Goal: Task Accomplishment & Management: Use online tool/utility

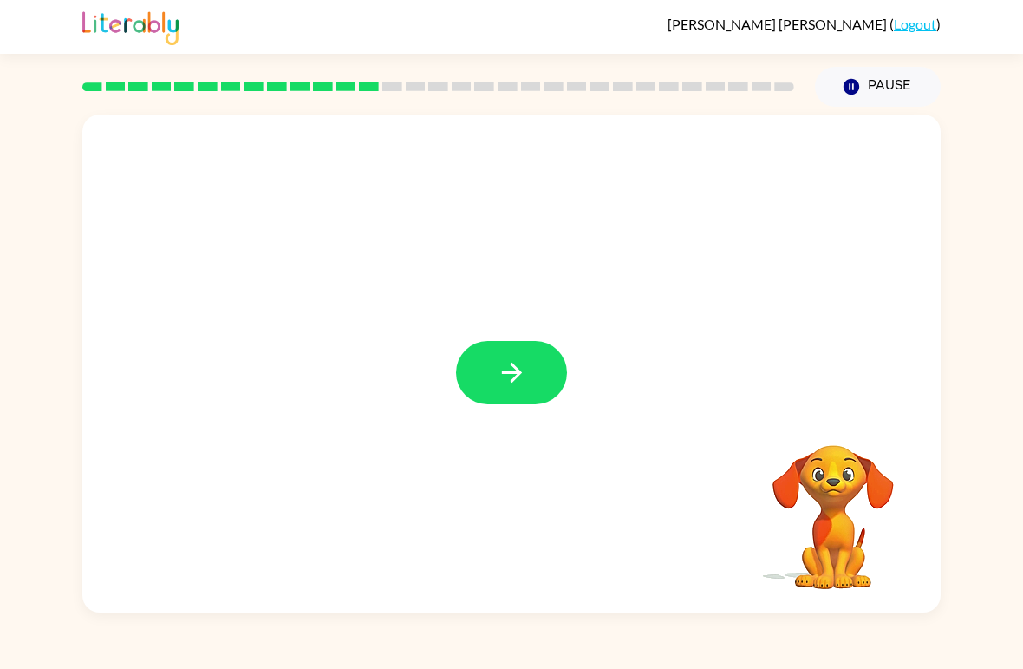
click at [513, 356] on button "button" at bounding box center [511, 372] width 111 height 63
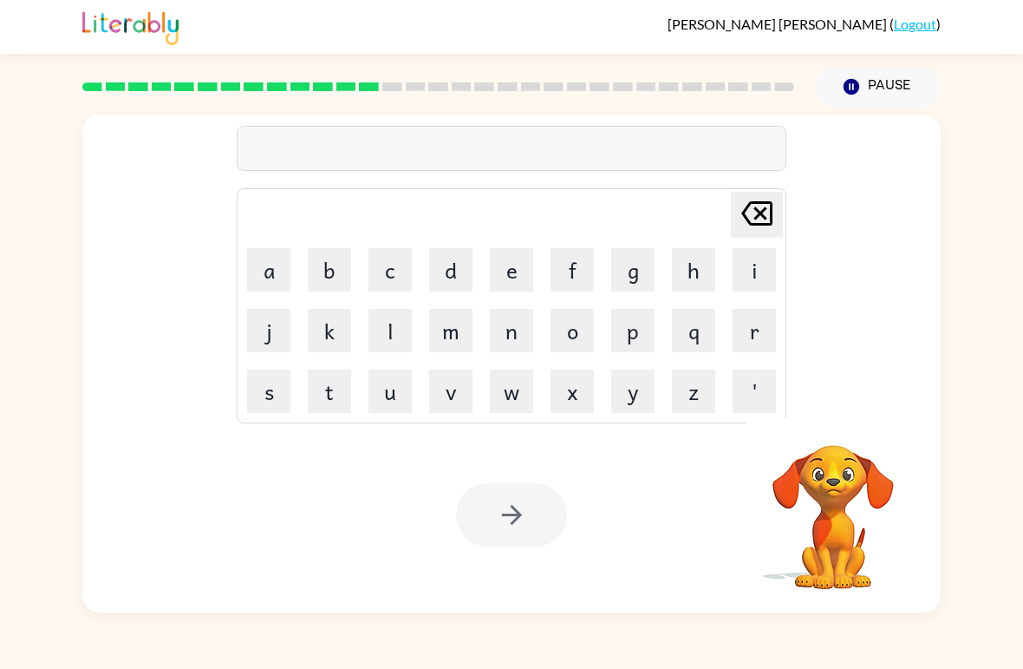
click at [579, 278] on button "f" at bounding box center [572, 269] width 43 height 43
click at [382, 333] on button "l" at bounding box center [390, 330] width 43 height 43
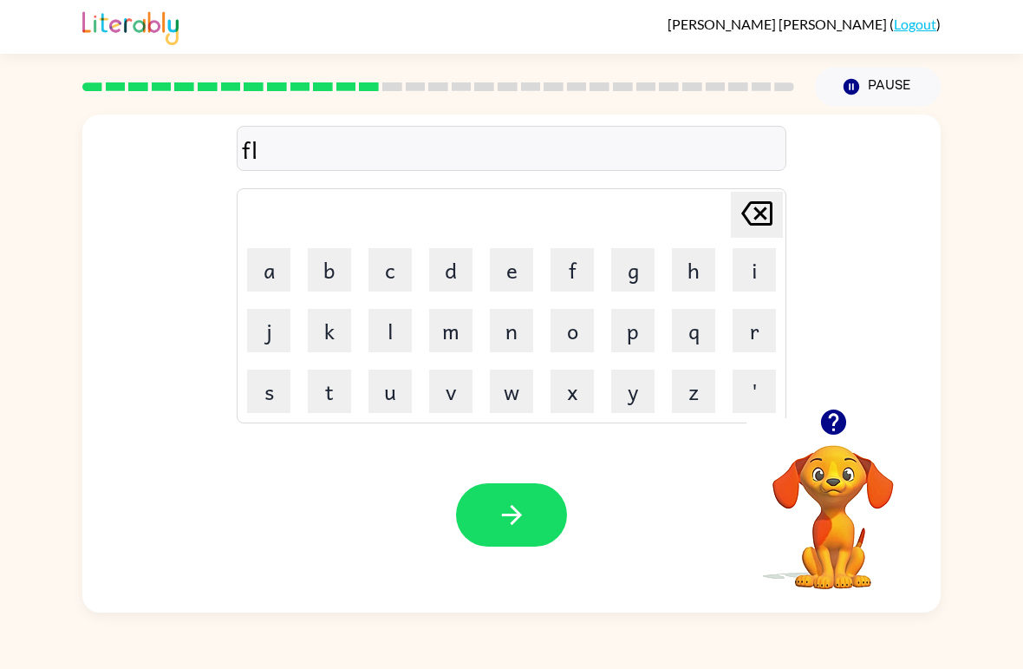
click at [573, 339] on button "o" at bounding box center [572, 330] width 43 height 43
click at [383, 329] on button "l" at bounding box center [390, 330] width 43 height 43
click at [513, 278] on button "e" at bounding box center [511, 269] width 43 height 43
click at [282, 402] on button "s" at bounding box center [268, 390] width 43 height 43
click at [513, 513] on icon "button" at bounding box center [512, 515] width 30 height 30
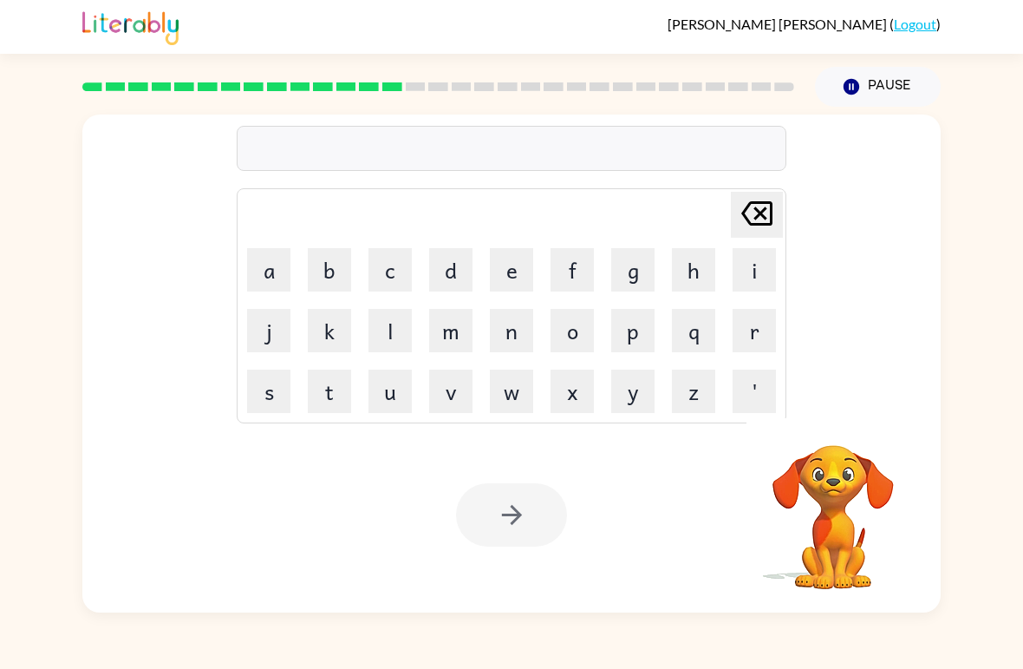
click at [271, 279] on button "a" at bounding box center [268, 269] width 43 height 43
click at [637, 331] on button "p" at bounding box center [632, 330] width 43 height 43
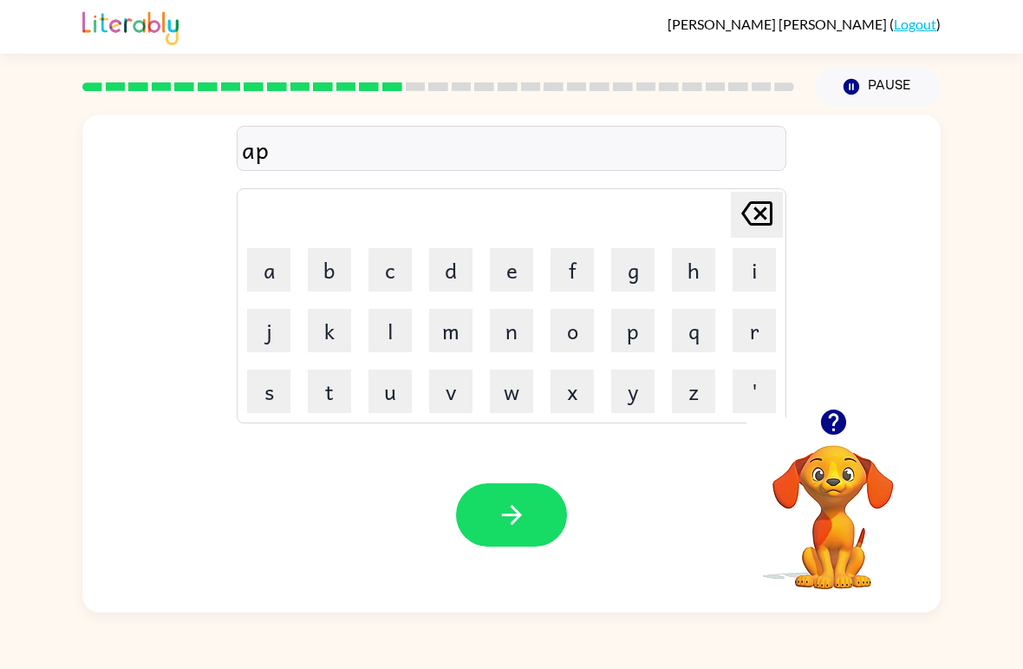
click at [749, 349] on button "r" at bounding box center [754, 330] width 43 height 43
click at [761, 274] on button "i" at bounding box center [754, 269] width 43 height 43
click at [403, 399] on button "u" at bounding box center [390, 390] width 43 height 43
click at [750, 206] on icon at bounding box center [756, 213] width 31 height 24
click at [508, 341] on button "n" at bounding box center [511, 330] width 43 height 43
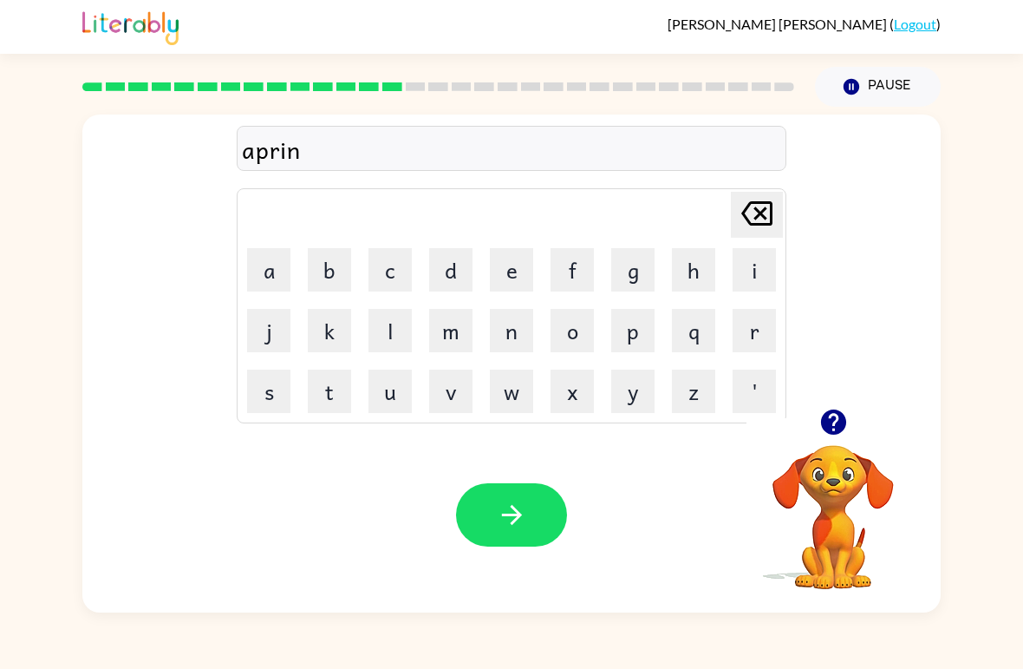
click at [741, 213] on icon "[PERSON_NAME] last character input" at bounding box center [757, 214] width 42 height 42
click at [509, 340] on button "n" at bounding box center [511, 330] width 43 height 43
click at [498, 265] on button "e" at bounding box center [511, 269] width 43 height 43
click at [744, 222] on icon "[PERSON_NAME] last character input" at bounding box center [757, 214] width 42 height 42
click at [521, 487] on button "button" at bounding box center [511, 514] width 111 height 63
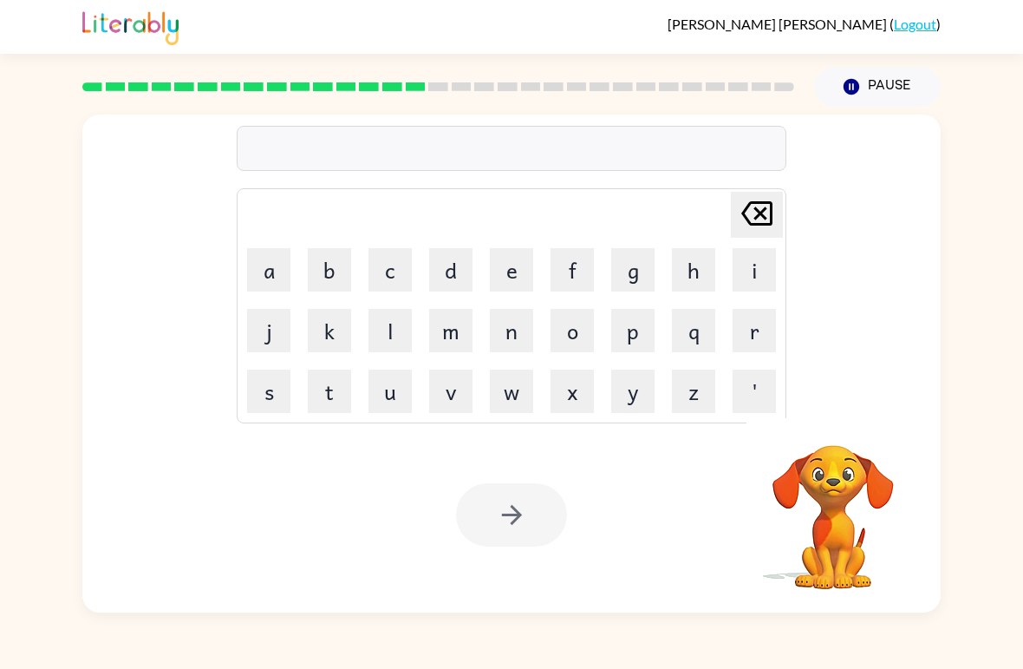
click at [636, 331] on button "p" at bounding box center [632, 330] width 43 height 43
click at [568, 338] on button "o" at bounding box center [572, 330] width 43 height 43
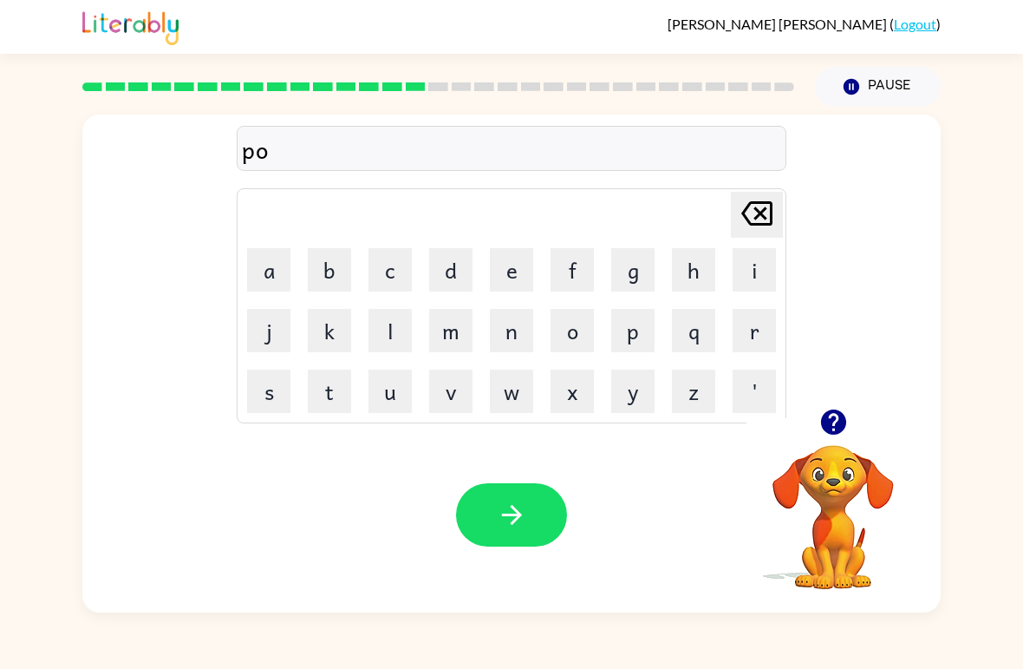
click at [728, 341] on td "r" at bounding box center [754, 330] width 59 height 59
click at [751, 334] on button "r" at bounding box center [754, 330] width 43 height 43
click at [397, 262] on button "c" at bounding box center [390, 269] width 43 height 43
click at [689, 271] on button "h" at bounding box center [693, 269] width 43 height 43
click at [520, 513] on icon "button" at bounding box center [512, 515] width 30 height 30
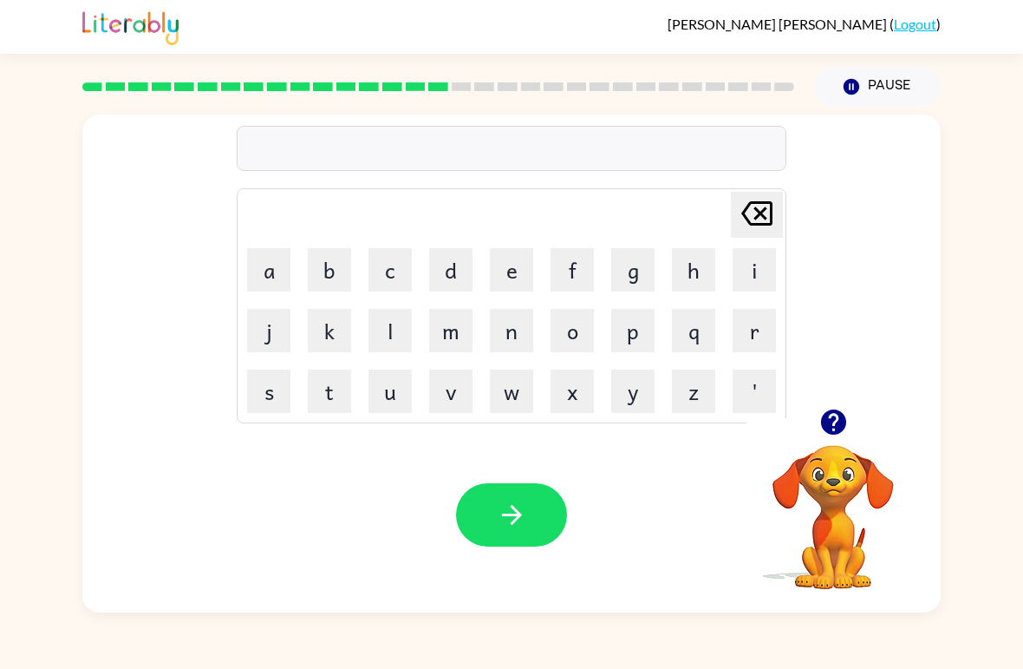
click at [503, 405] on button "w" at bounding box center [511, 390] width 43 height 43
click at [286, 280] on button "a" at bounding box center [268, 269] width 43 height 43
click at [613, 298] on td "g" at bounding box center [633, 269] width 59 height 59
click at [635, 284] on button "g" at bounding box center [632, 269] width 43 height 43
click at [530, 511] on button "button" at bounding box center [511, 514] width 111 height 63
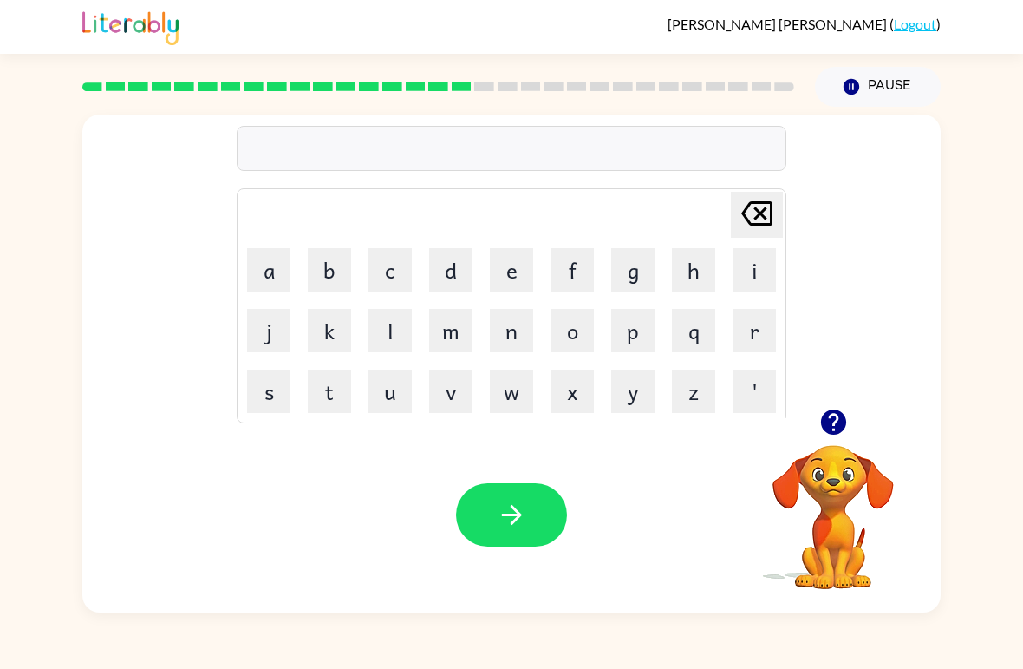
click at [831, 429] on icon "button" at bounding box center [832, 421] width 25 height 25
click at [459, 274] on button "d" at bounding box center [450, 269] width 43 height 43
click at [752, 330] on button "r" at bounding box center [754, 330] width 43 height 43
click at [266, 278] on button "a" at bounding box center [268, 269] width 43 height 43
click at [513, 389] on button "w" at bounding box center [511, 390] width 43 height 43
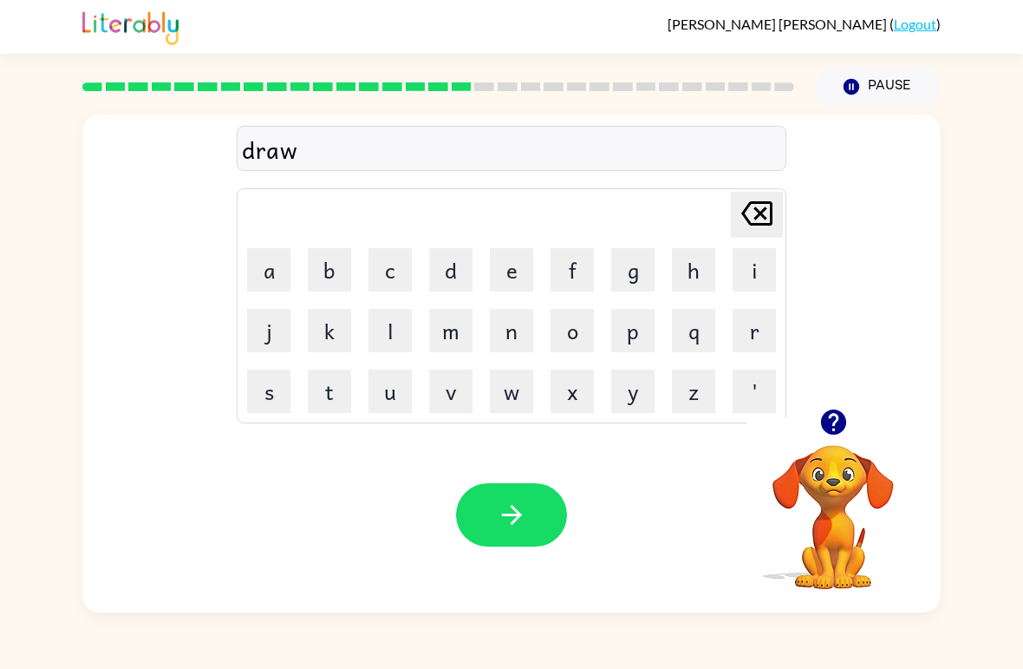
click at [447, 336] on button "m" at bounding box center [450, 330] width 43 height 43
click at [509, 274] on button "e" at bounding box center [511, 269] width 43 height 43
click at [754, 342] on button "r" at bounding box center [754, 330] width 43 height 43
click at [525, 511] on icon "button" at bounding box center [512, 515] width 30 height 30
click at [582, 266] on button "f" at bounding box center [572, 269] width 43 height 43
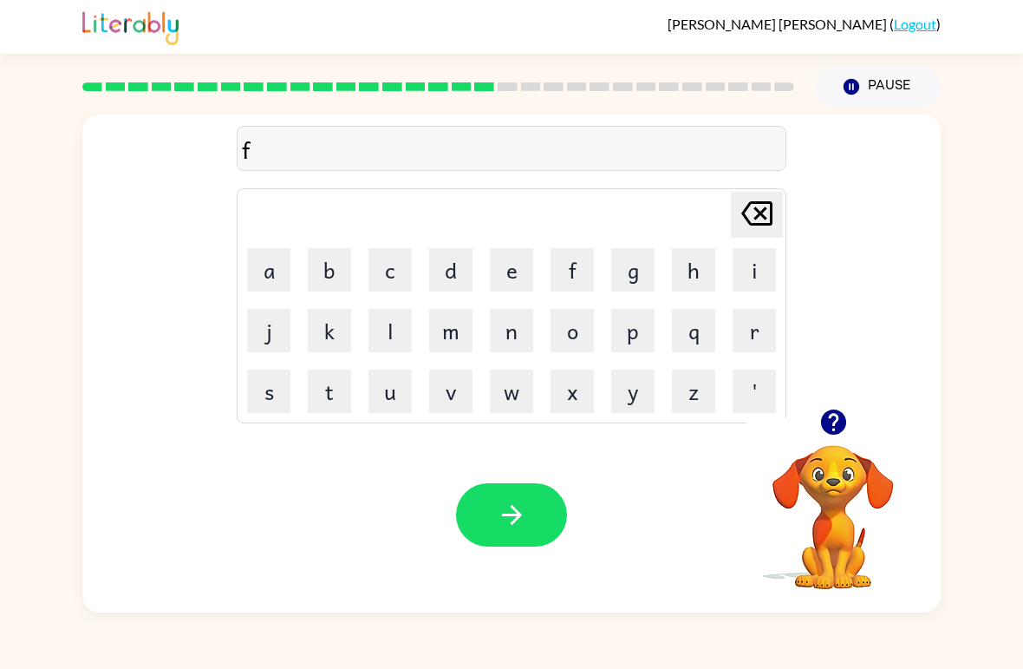
click at [268, 275] on button "a" at bounding box center [268, 269] width 43 height 43
click at [453, 341] on button "m" at bounding box center [450, 330] width 43 height 43
click at [753, 267] on button "i" at bounding box center [754, 269] width 43 height 43
click at [407, 326] on button "l" at bounding box center [390, 330] width 43 height 43
click at [634, 402] on button "y" at bounding box center [632, 390] width 43 height 43
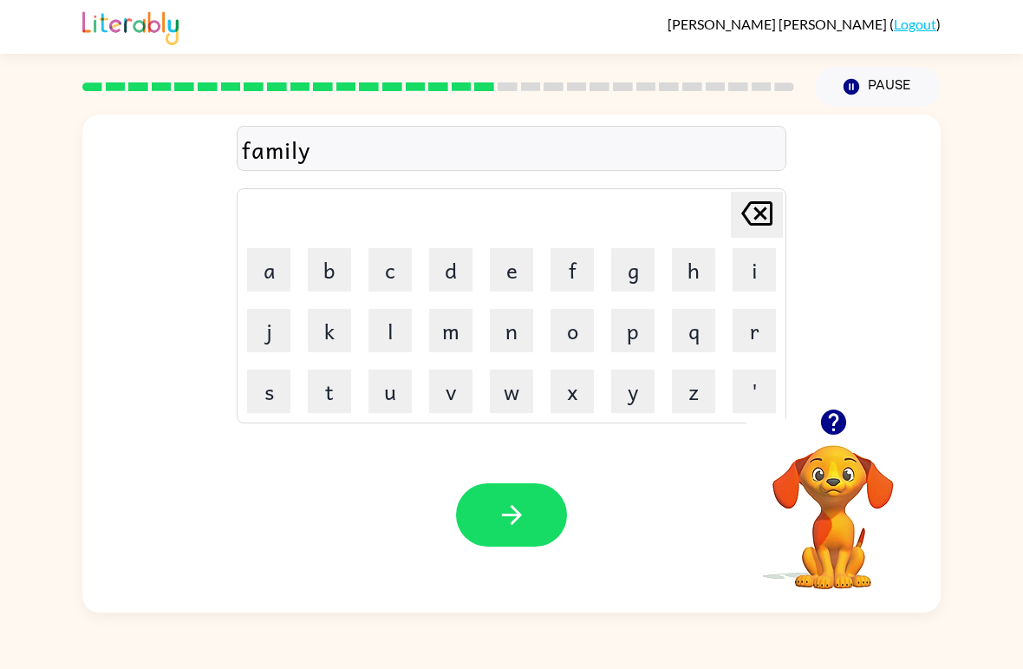
click at [269, 392] on button "s" at bounding box center [268, 390] width 43 height 43
click at [531, 501] on button "button" at bounding box center [511, 514] width 111 height 63
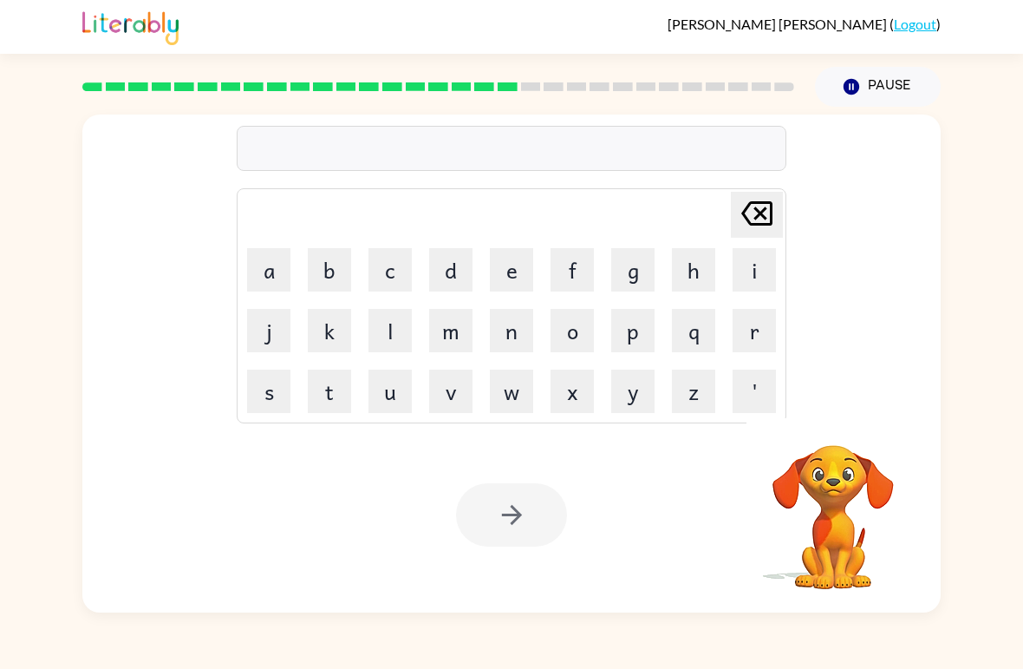
click at [513, 82] on div at bounding box center [438, 86] width 733 height 61
click at [512, 82] on div at bounding box center [438, 86] width 733 height 61
click at [511, 88] on rect at bounding box center [508, 86] width 20 height 9
click at [510, 88] on rect at bounding box center [508, 86] width 20 height 9
click at [519, 83] on div at bounding box center [438, 86] width 712 height 9
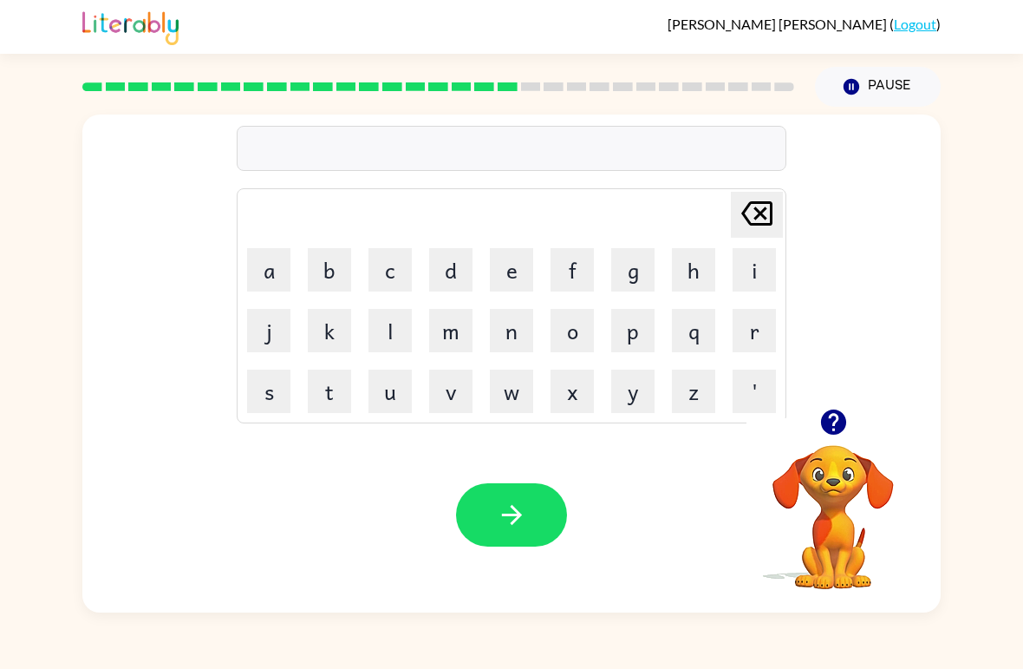
click at [459, 270] on button "d" at bounding box center [450, 269] width 43 height 43
click at [518, 273] on button "e" at bounding box center [511, 269] width 43 height 43
click at [401, 280] on button "c" at bounding box center [390, 269] width 43 height 43
click at [317, 339] on button "k" at bounding box center [329, 330] width 43 height 43
click at [519, 280] on button "e" at bounding box center [511, 269] width 43 height 43
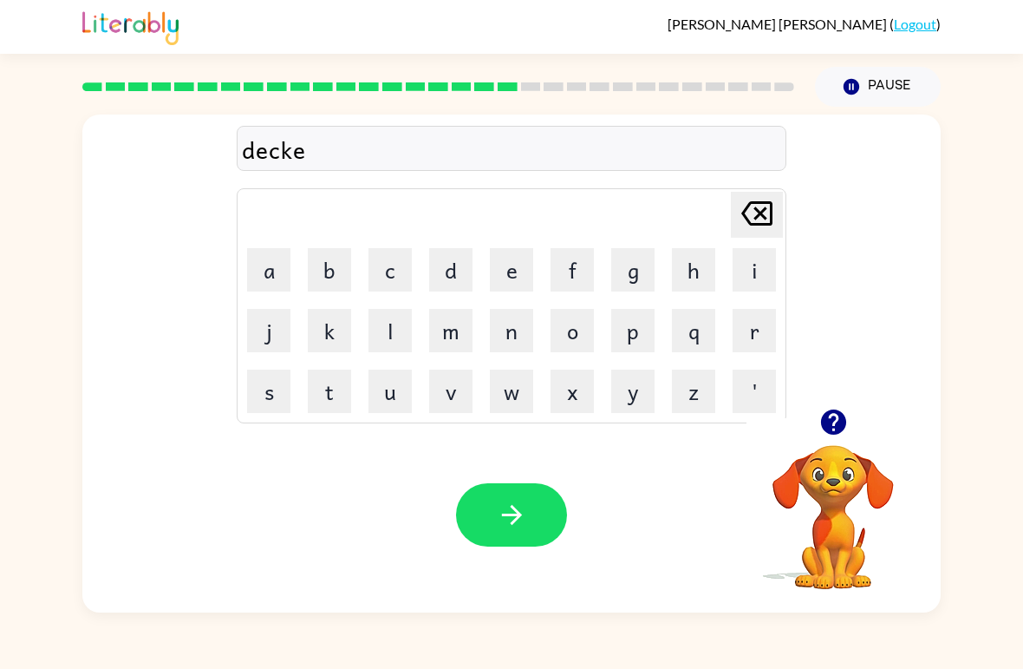
click at [639, 389] on button "y" at bounding box center [632, 390] width 43 height 43
click at [504, 515] on icon "button" at bounding box center [511, 515] width 20 height 20
click at [633, 280] on button "g" at bounding box center [632, 269] width 43 height 43
click at [269, 287] on button "a" at bounding box center [268, 269] width 43 height 43
click at [328, 394] on button "t" at bounding box center [329, 390] width 43 height 43
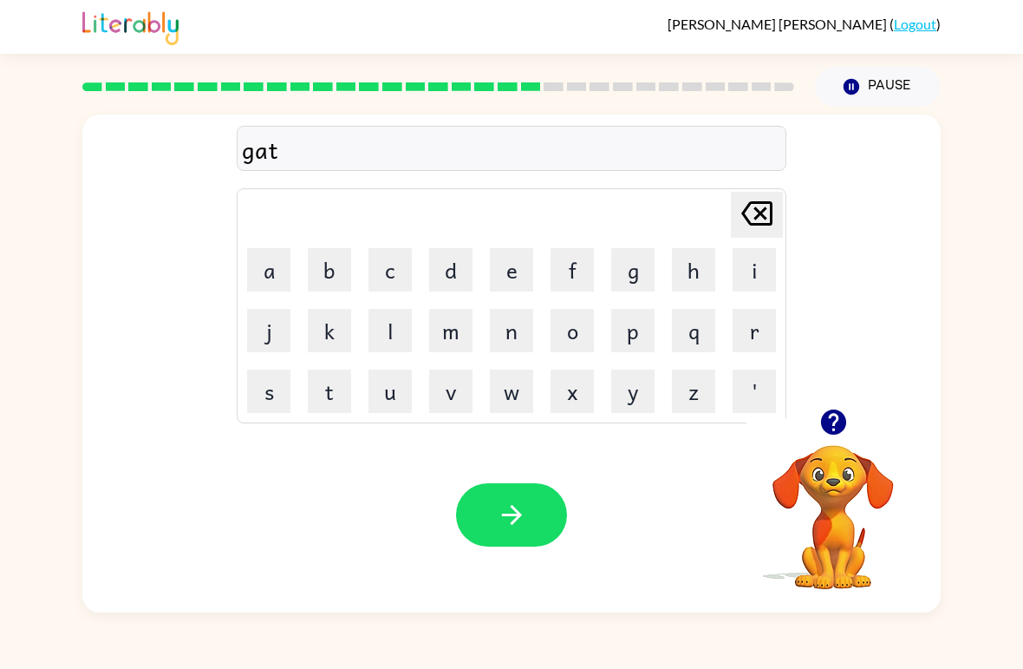
click at [693, 281] on button "h" at bounding box center [693, 269] width 43 height 43
click at [510, 282] on button "e" at bounding box center [511, 269] width 43 height 43
click at [748, 339] on button "r" at bounding box center [754, 330] width 43 height 43
click at [508, 275] on button "e" at bounding box center [511, 269] width 43 height 43
click at [447, 263] on button "d" at bounding box center [450, 269] width 43 height 43
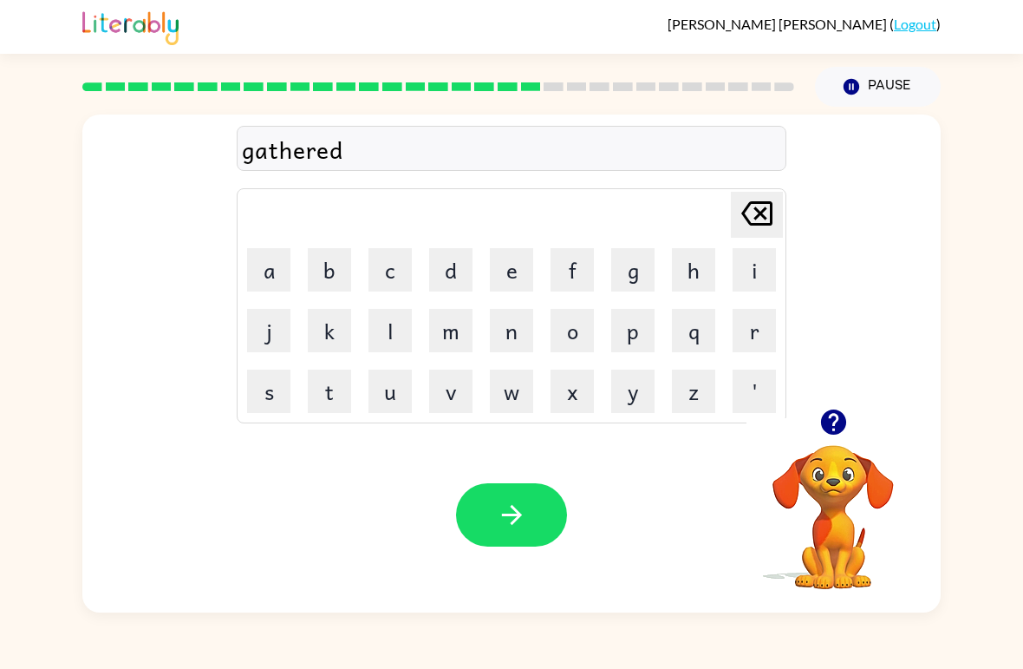
click at [484, 507] on button "button" at bounding box center [511, 514] width 111 height 63
click at [646, 351] on button "p" at bounding box center [632, 330] width 43 height 43
click at [750, 339] on button "r" at bounding box center [754, 330] width 43 height 43
click at [749, 286] on button "i" at bounding box center [754, 269] width 43 height 43
click at [270, 392] on button "s" at bounding box center [268, 390] width 43 height 43
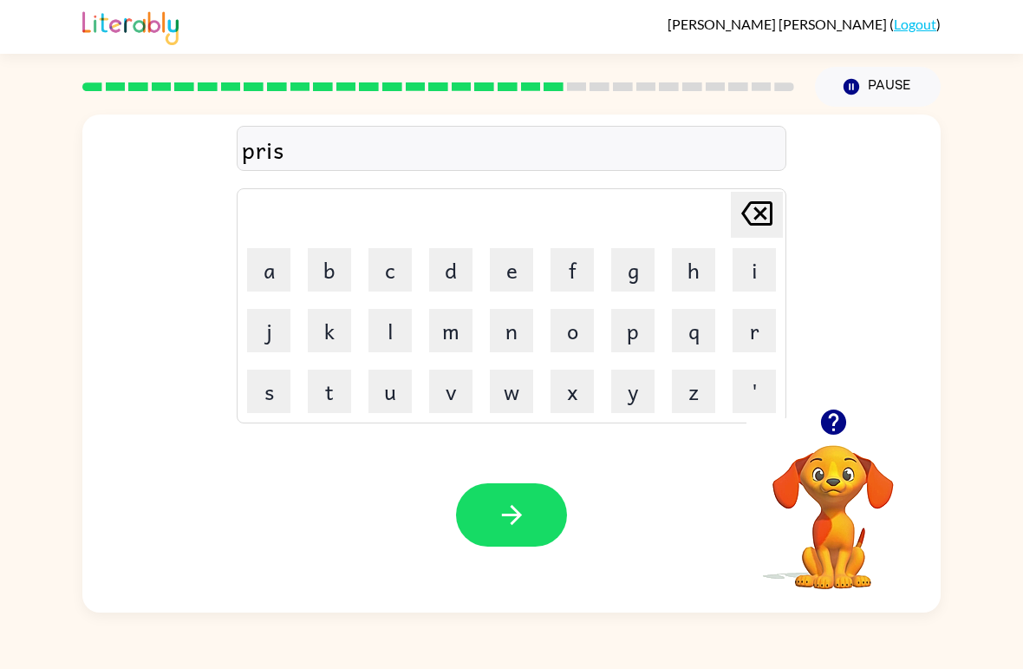
click at [759, 274] on button "i" at bounding box center [754, 269] width 43 height 43
click at [287, 392] on button "s" at bounding box center [268, 390] width 43 height 43
click at [770, 202] on icon at bounding box center [756, 213] width 31 height 24
click at [769, 202] on icon at bounding box center [756, 213] width 31 height 24
click at [757, 223] on icon "[PERSON_NAME] last character input" at bounding box center [757, 214] width 42 height 42
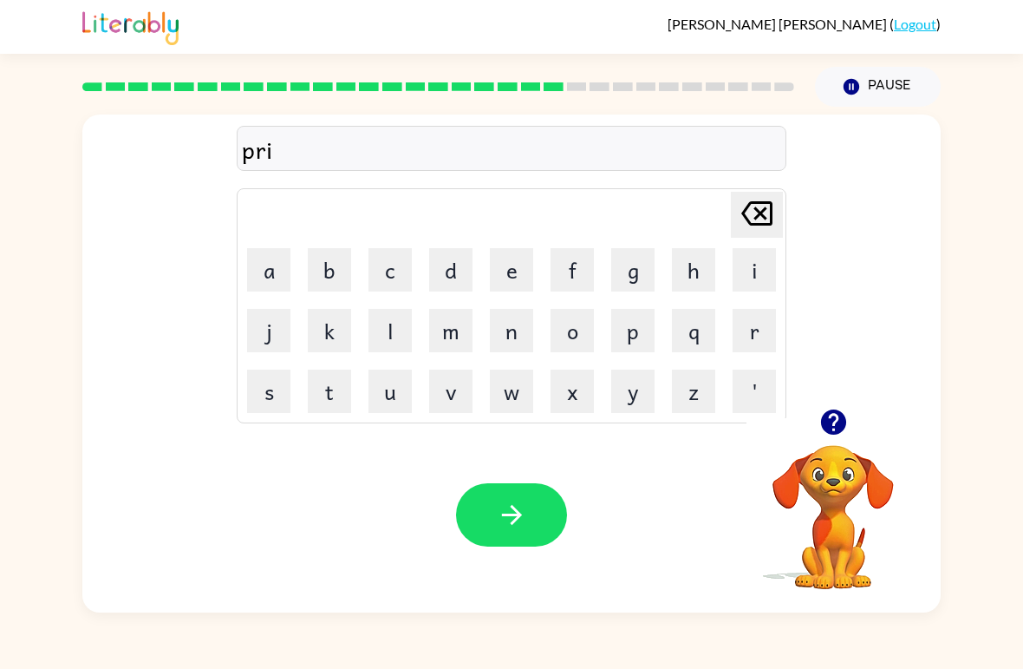
click at [396, 272] on button "c" at bounding box center [390, 269] width 43 height 43
click at [750, 275] on button "i" at bounding box center [754, 269] width 43 height 43
click at [283, 394] on button "s" at bounding box center [268, 390] width 43 height 43
click at [389, 335] on button "l" at bounding box center [390, 330] width 43 height 43
click at [631, 402] on button "y" at bounding box center [632, 390] width 43 height 43
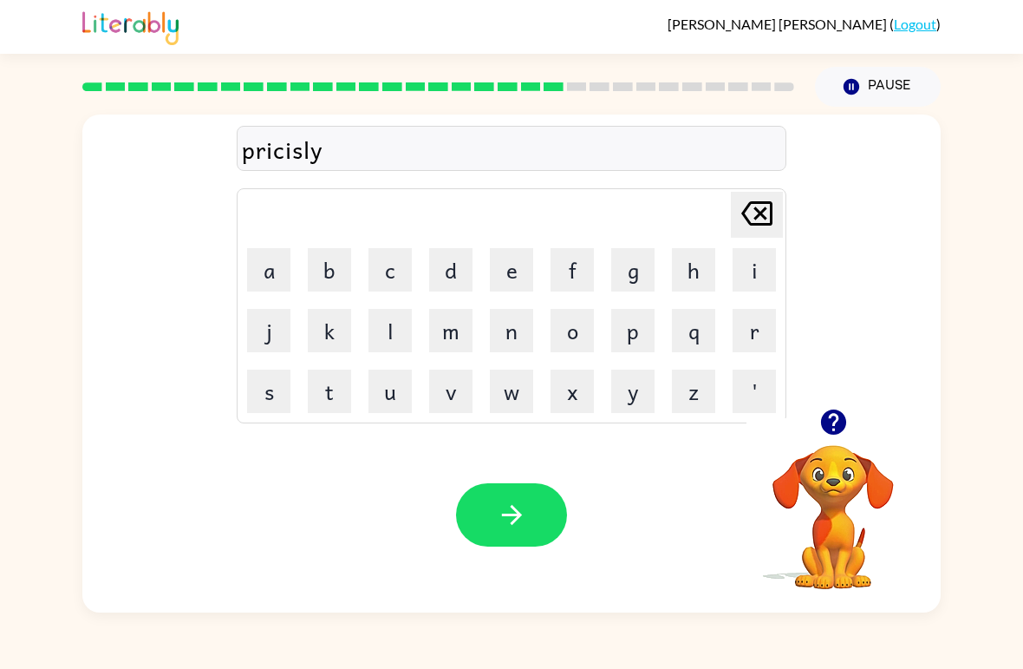
click at [532, 519] on button "button" at bounding box center [511, 514] width 111 height 63
click at [266, 401] on button "s" at bounding box center [268, 390] width 43 height 43
click at [514, 278] on button "e" at bounding box center [511, 269] width 43 height 43
click at [513, 269] on button "e" at bounding box center [511, 269] width 43 height 43
click at [333, 390] on button "t" at bounding box center [329, 390] width 43 height 43
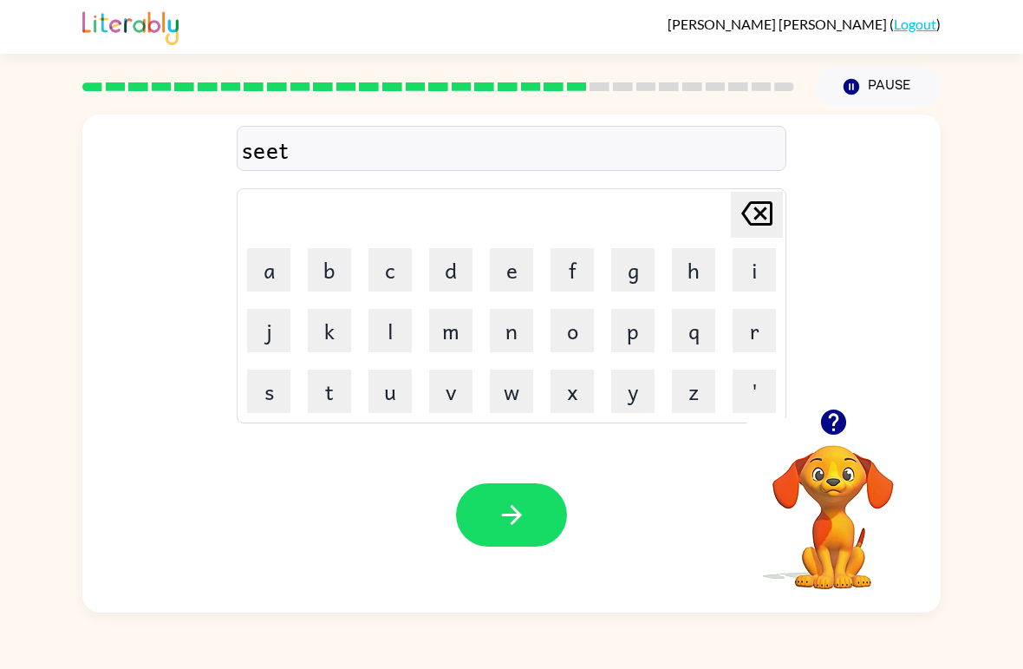
click at [389, 277] on button "c" at bounding box center [390, 269] width 43 height 43
click at [274, 283] on button "a" at bounding box center [268, 269] width 43 height 43
click at [736, 336] on button "r" at bounding box center [754, 330] width 43 height 43
click at [536, 513] on button "button" at bounding box center [511, 514] width 111 height 63
click at [642, 265] on button "g" at bounding box center [632, 269] width 43 height 43
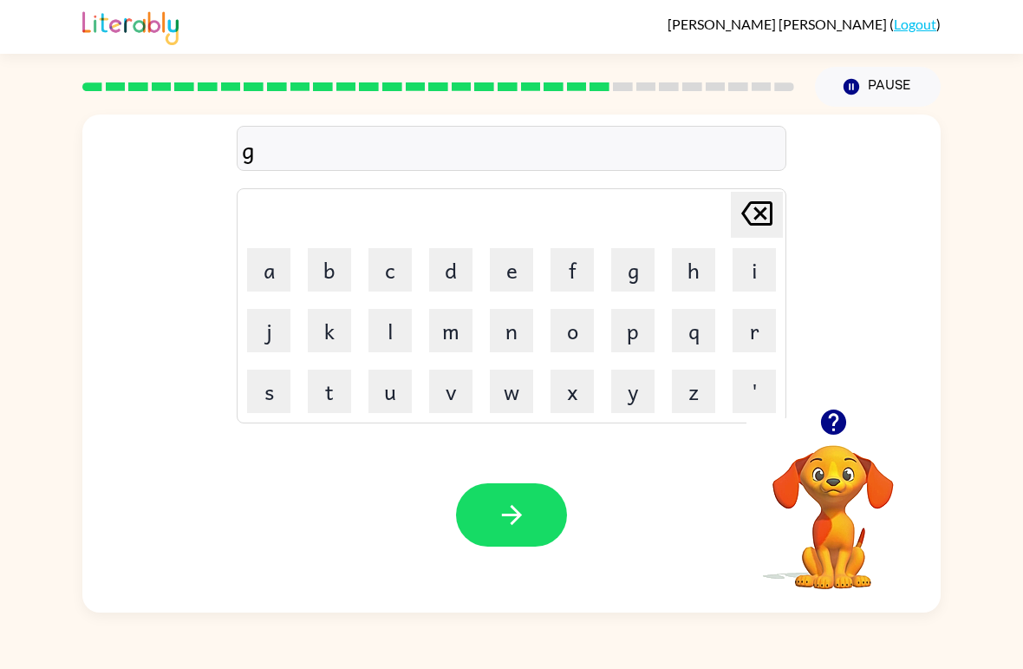
click at [738, 276] on button "i" at bounding box center [754, 269] width 43 height 43
click at [388, 398] on button "u" at bounding box center [390, 390] width 43 height 43
click at [734, 209] on button "[PERSON_NAME] last character input" at bounding box center [757, 215] width 52 height 46
click at [492, 328] on button "n" at bounding box center [511, 330] width 43 height 43
click at [617, 279] on button "g" at bounding box center [632, 269] width 43 height 43
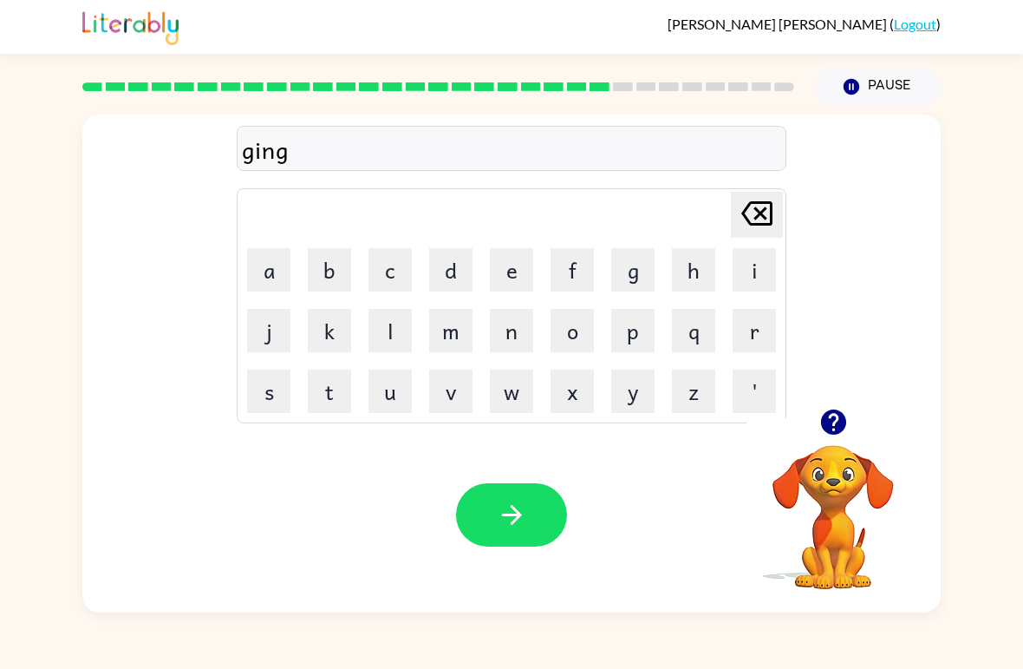
click at [512, 278] on button "e" at bounding box center [511, 269] width 43 height 43
click at [740, 326] on button "r" at bounding box center [754, 330] width 43 height 43
click at [476, 510] on button "button" at bounding box center [511, 514] width 111 height 63
click at [386, 275] on button "c" at bounding box center [390, 269] width 43 height 43
click at [571, 333] on button "o" at bounding box center [572, 330] width 43 height 43
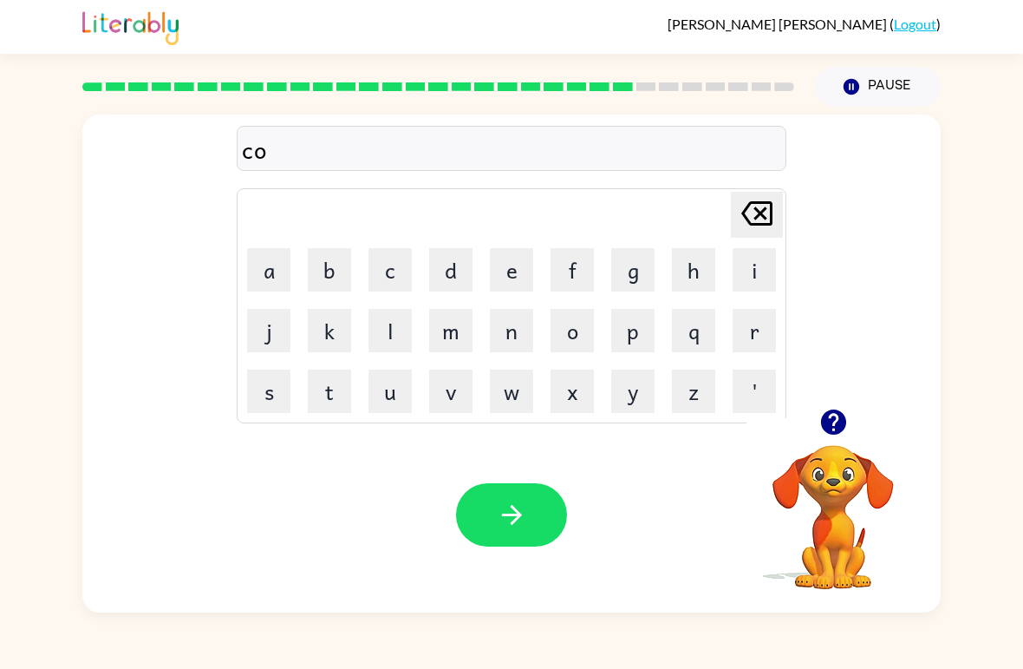
click at [500, 325] on button "n" at bounding box center [511, 330] width 43 height 43
click at [350, 272] on button "b" at bounding box center [329, 269] width 43 height 43
click at [747, 221] on icon at bounding box center [756, 213] width 31 height 24
click at [385, 284] on button "c" at bounding box center [390, 269] width 43 height 43
click at [398, 341] on button "l" at bounding box center [390, 330] width 43 height 43
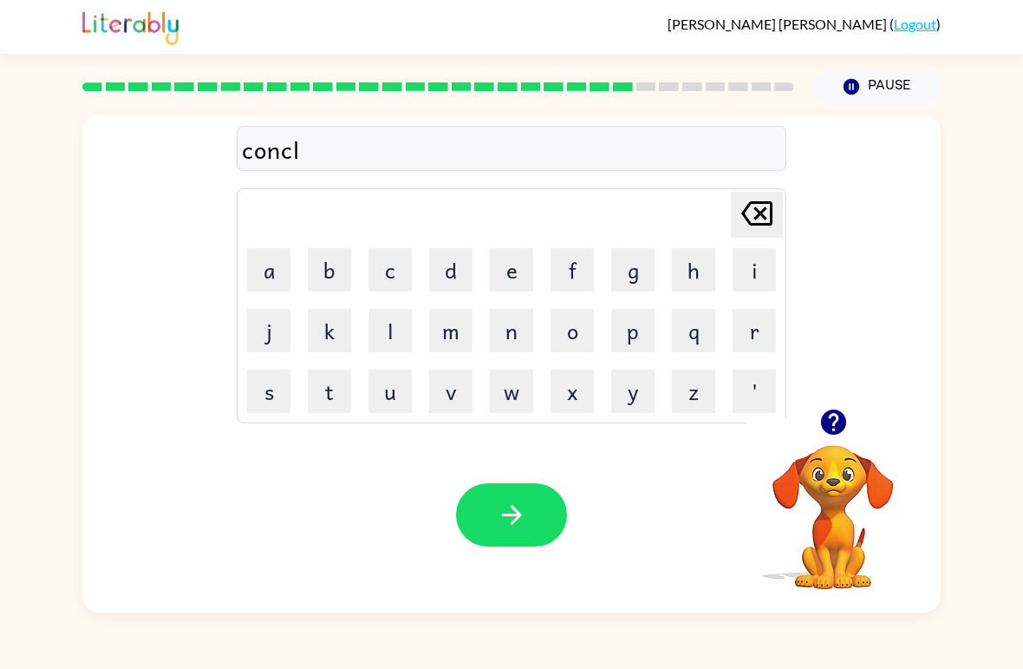
click at [400, 395] on button "u" at bounding box center [390, 390] width 43 height 43
click at [444, 282] on button "d" at bounding box center [450, 269] width 43 height 43
click at [518, 270] on button "e" at bounding box center [511, 269] width 43 height 43
click at [465, 278] on button "d" at bounding box center [450, 269] width 43 height 43
click at [498, 525] on icon "button" at bounding box center [512, 515] width 30 height 30
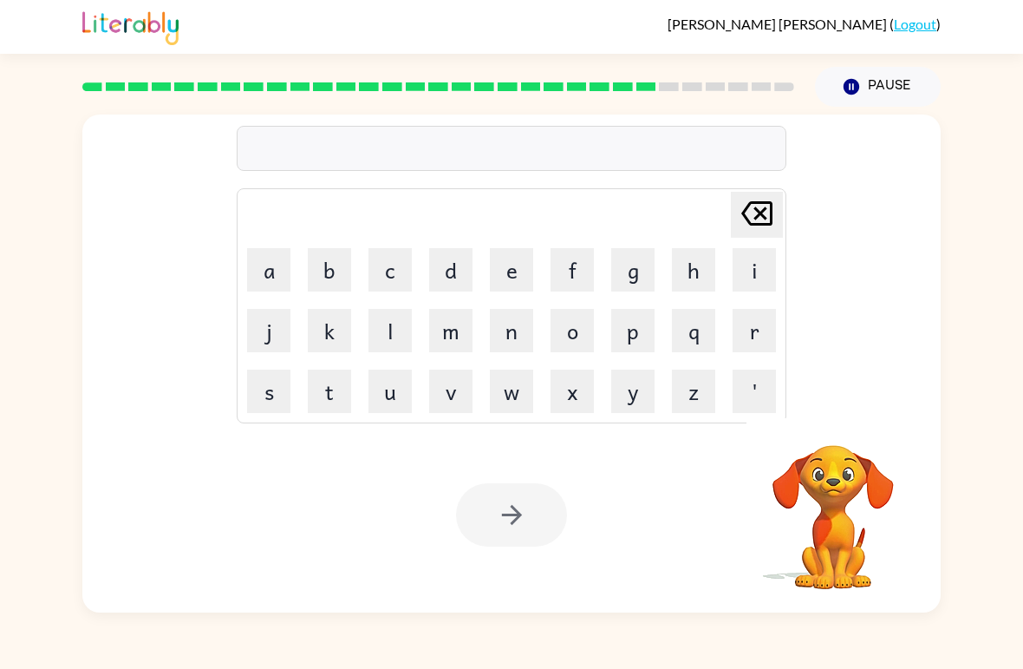
click at [382, 280] on button "c" at bounding box center [390, 269] width 43 height 43
click at [271, 287] on button "a" at bounding box center [268, 269] width 43 height 43
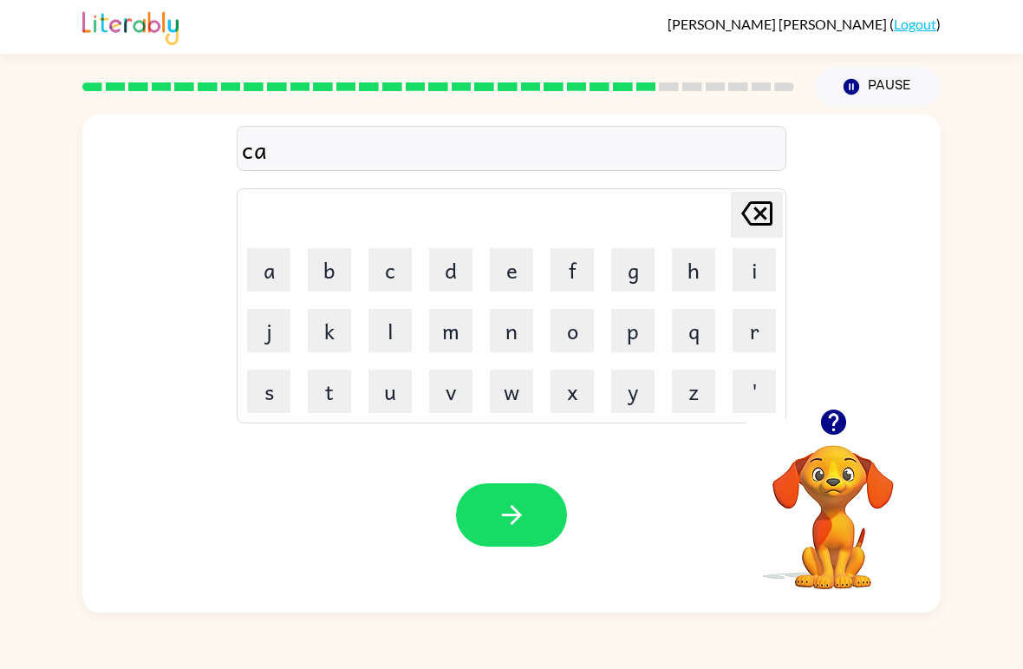
click at [350, 389] on button "t" at bounding box center [329, 390] width 43 height 43
click at [562, 278] on button "f" at bounding box center [572, 269] width 43 height 43
click at [763, 278] on button "i" at bounding box center [754, 269] width 43 height 43
click at [274, 397] on button "s" at bounding box center [268, 390] width 43 height 43
click at [714, 267] on button "h" at bounding box center [693, 269] width 43 height 43
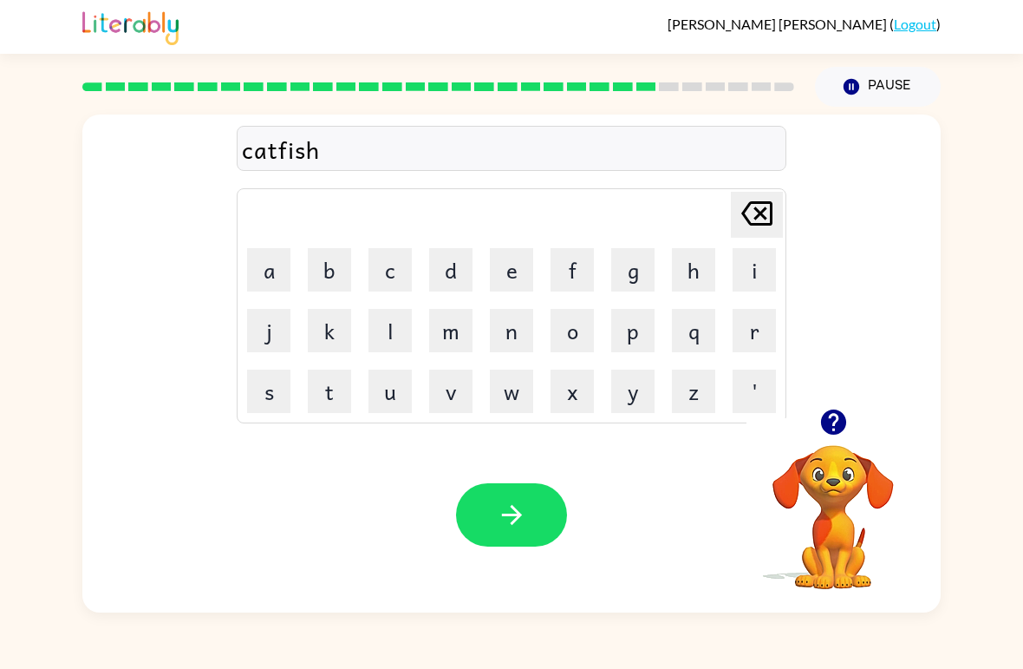
click at [509, 534] on button "button" at bounding box center [511, 514] width 111 height 63
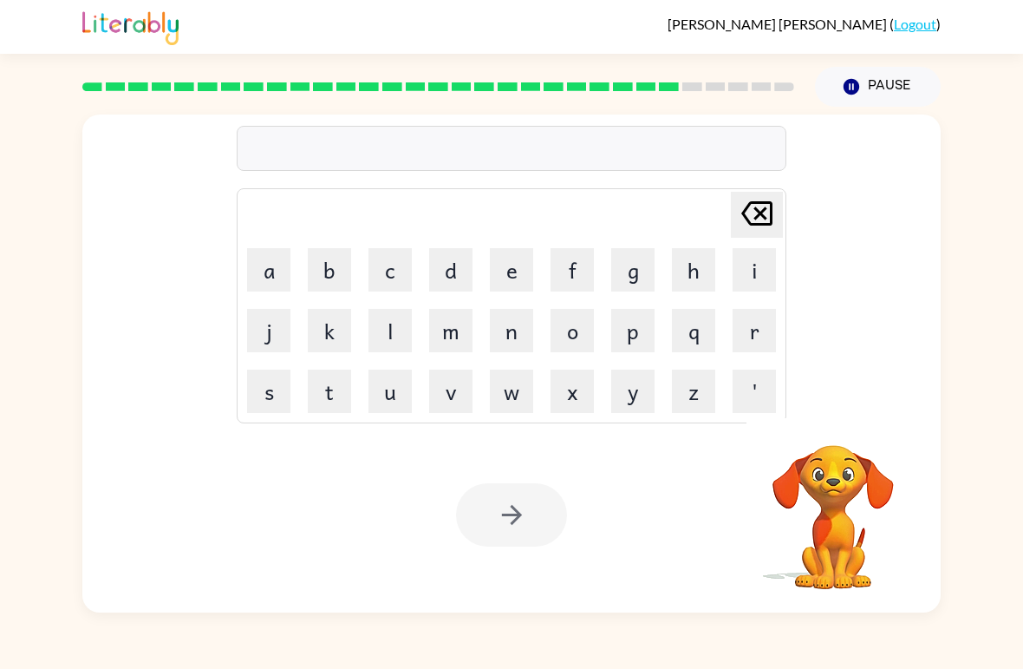
click at [579, 333] on button "o" at bounding box center [572, 330] width 43 height 43
click at [454, 399] on button "v" at bounding box center [450, 390] width 43 height 43
click at [512, 274] on button "e" at bounding box center [511, 269] width 43 height 43
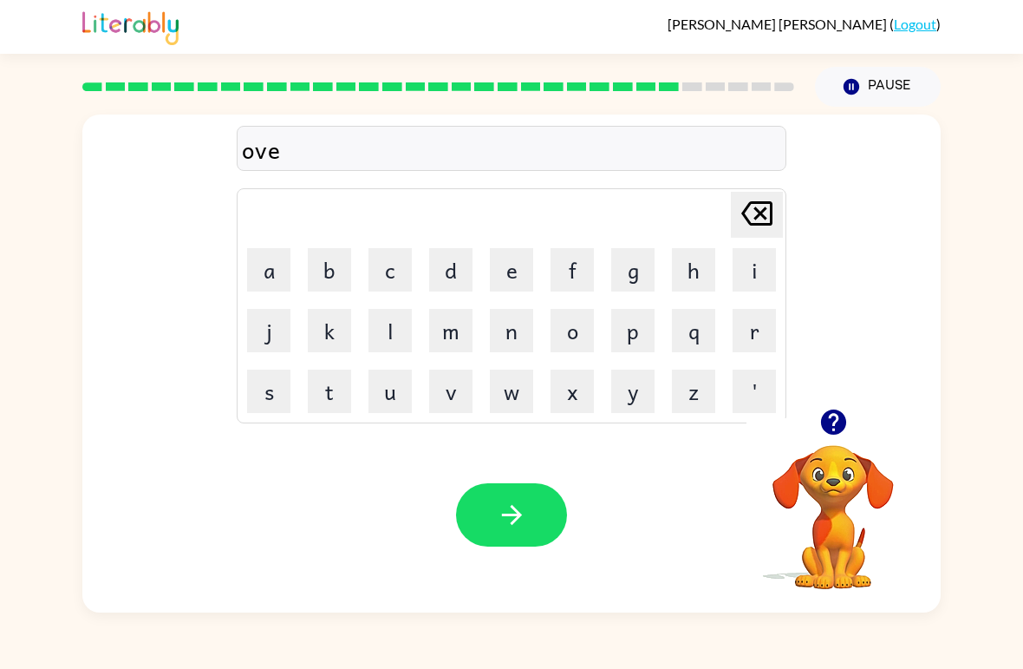
click at [761, 333] on button "r" at bounding box center [754, 330] width 43 height 43
click at [337, 393] on button "t" at bounding box center [329, 390] width 43 height 43
click at [754, 265] on button "i" at bounding box center [754, 269] width 43 height 43
click at [467, 340] on button "m" at bounding box center [450, 330] width 43 height 43
click at [512, 274] on button "e" at bounding box center [511, 269] width 43 height 43
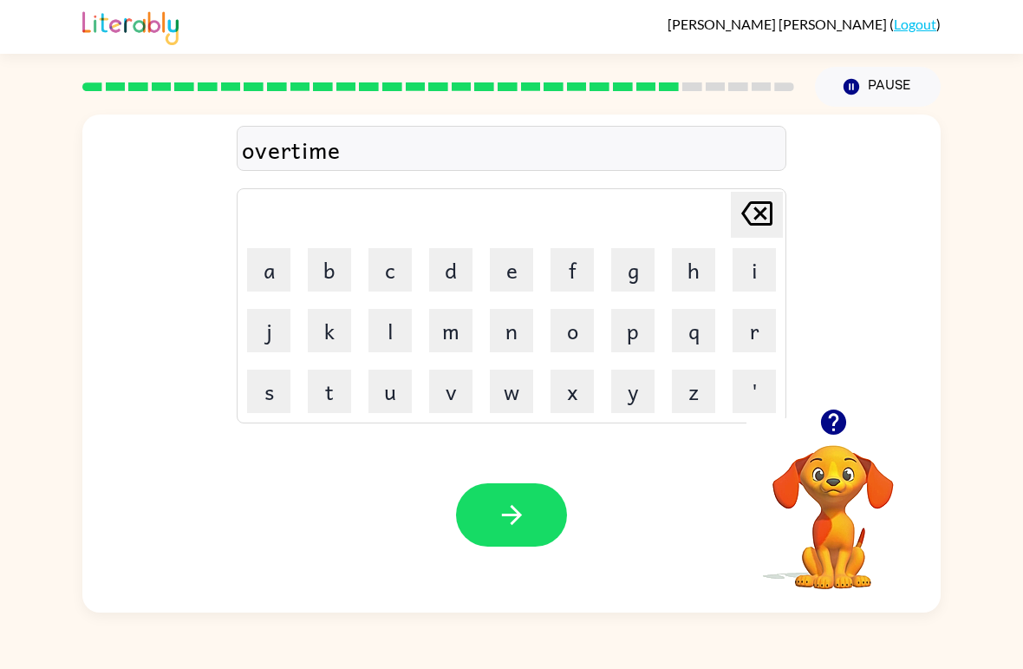
click at [514, 523] on icon "button" at bounding box center [511, 515] width 20 height 20
click at [624, 274] on button "g" at bounding box center [632, 269] width 43 height 43
click at [402, 345] on button "l" at bounding box center [390, 330] width 43 height 43
click at [566, 343] on button "o" at bounding box center [572, 330] width 43 height 43
click at [500, 409] on button "w" at bounding box center [511, 390] width 43 height 43
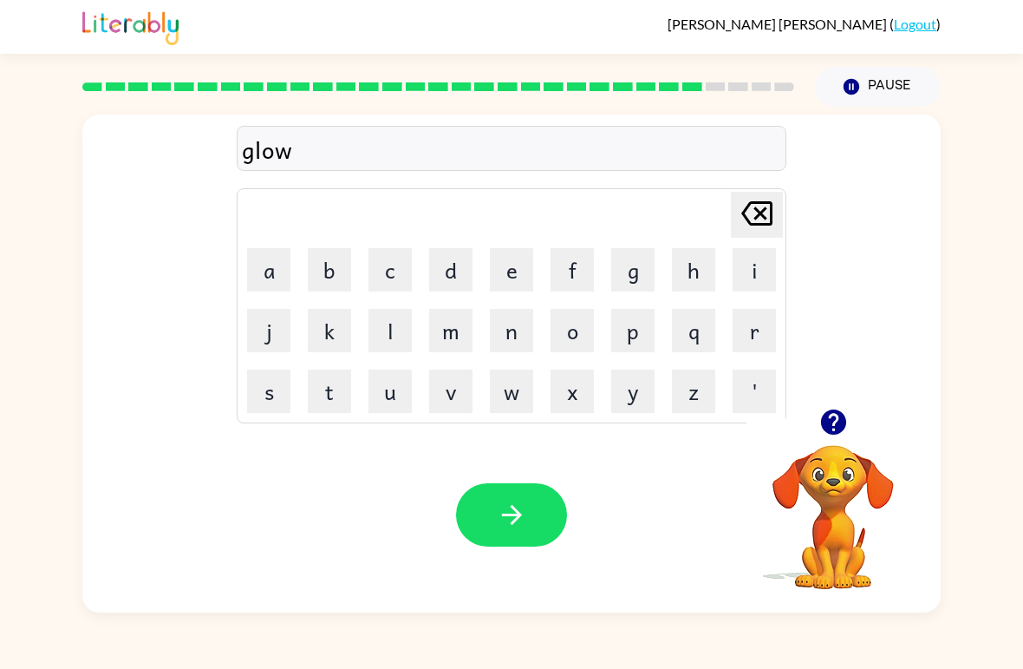
click at [500, 531] on button "button" at bounding box center [511, 514] width 111 height 63
click at [521, 391] on button "w" at bounding box center [511, 390] width 43 height 43
click at [774, 270] on button "i" at bounding box center [754, 269] width 43 height 43
click at [692, 332] on button "q" at bounding box center [693, 330] width 43 height 43
click at [765, 231] on icon "[PERSON_NAME] last character input" at bounding box center [757, 214] width 42 height 42
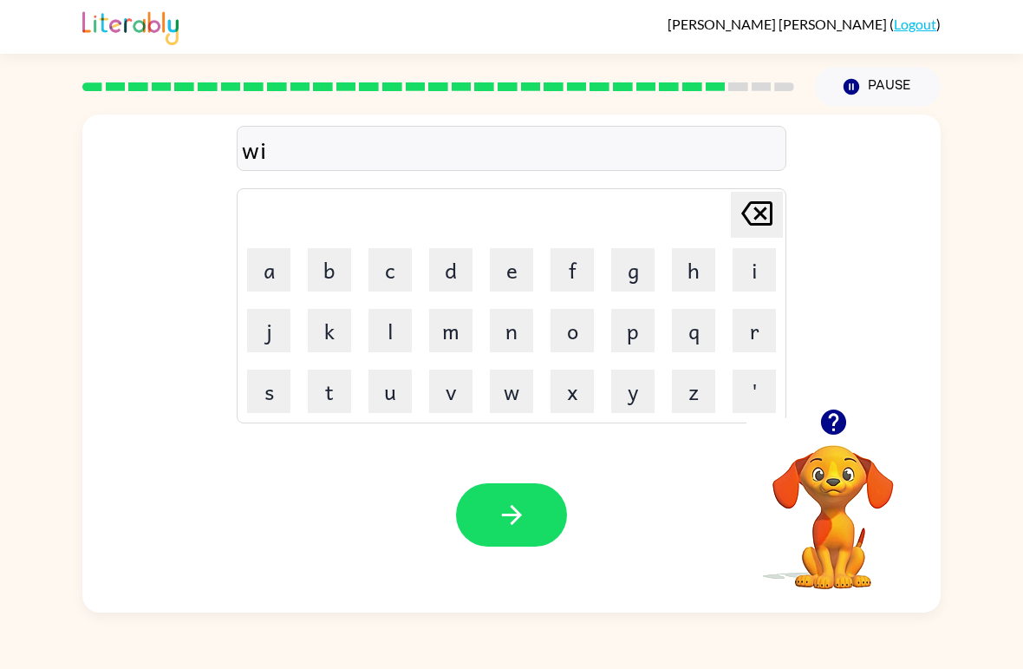
click at [626, 332] on button "p" at bounding box center [632, 330] width 43 height 43
click at [515, 520] on icon "button" at bounding box center [511, 515] width 20 height 20
click at [276, 258] on button "a" at bounding box center [268, 269] width 43 height 43
click at [268, 396] on button "s" at bounding box center [268, 390] width 43 height 43
click at [339, 395] on button "t" at bounding box center [329, 390] width 43 height 43
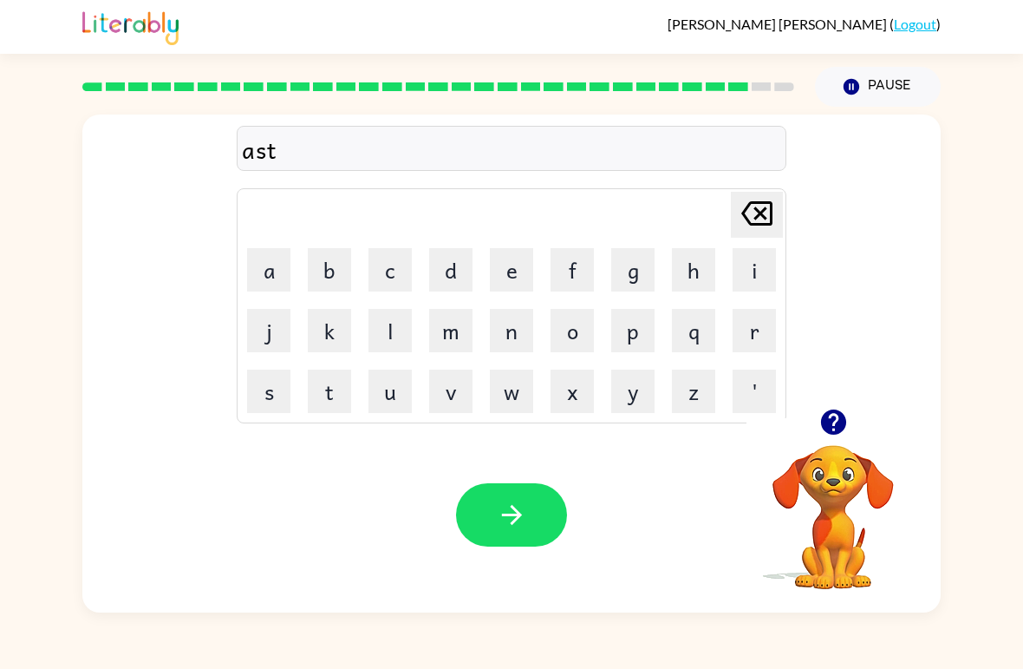
click at [573, 335] on button "o" at bounding box center [572, 330] width 43 height 43
click at [753, 327] on button "r" at bounding box center [754, 330] width 43 height 43
click at [577, 326] on button "o" at bounding box center [572, 330] width 43 height 43
click at [729, 275] on td "i" at bounding box center [754, 269] width 59 height 59
click at [452, 281] on button "d" at bounding box center [450, 269] width 43 height 43
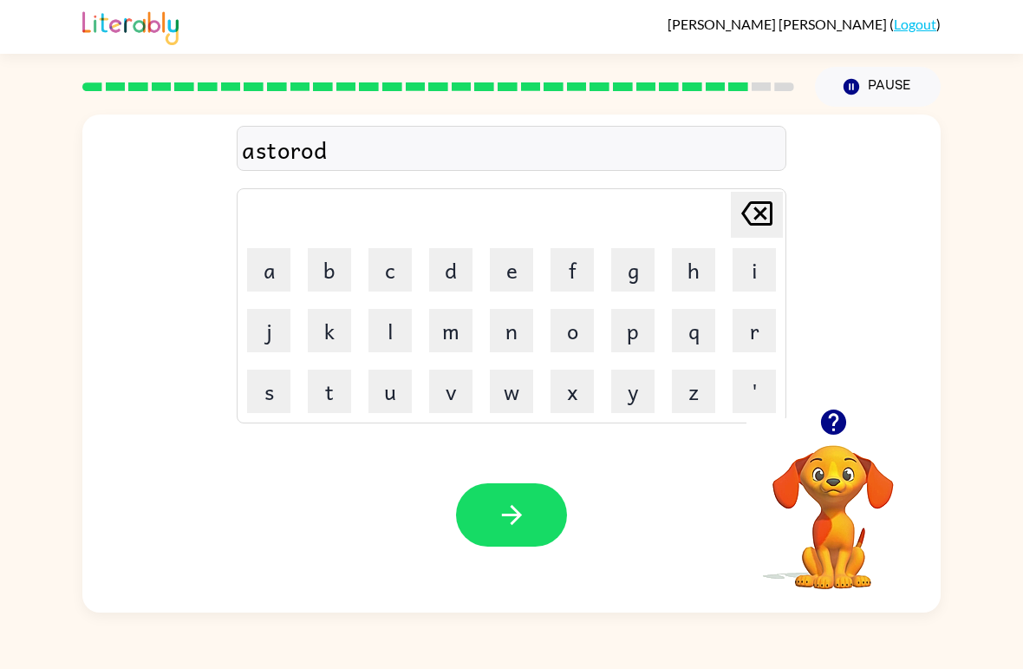
click at [517, 531] on button "button" at bounding box center [511, 514] width 111 height 63
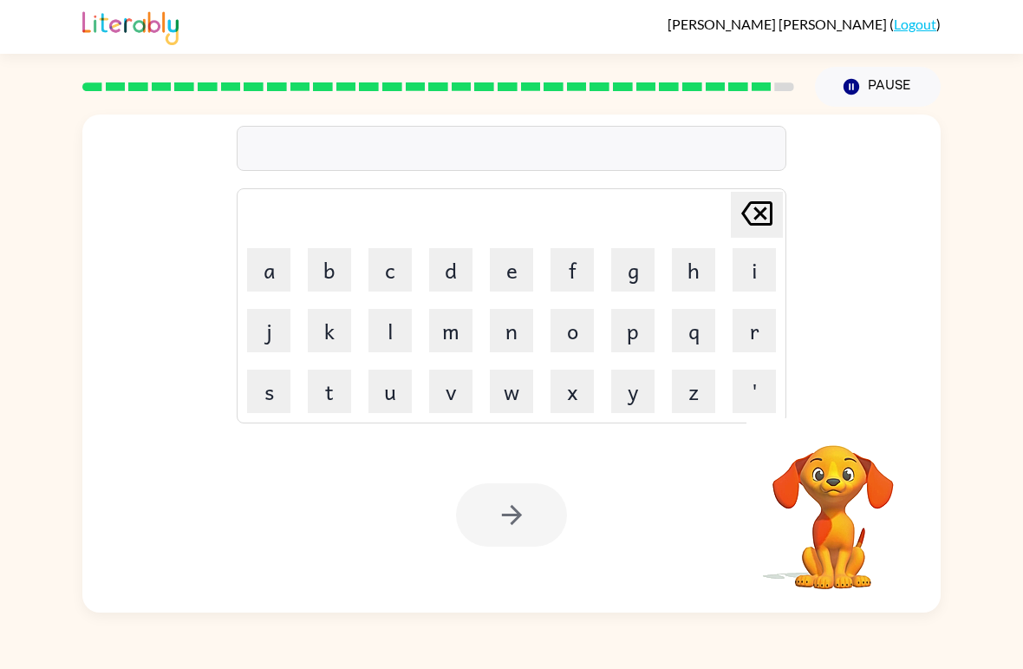
click at [457, 337] on button "m" at bounding box center [450, 330] width 43 height 43
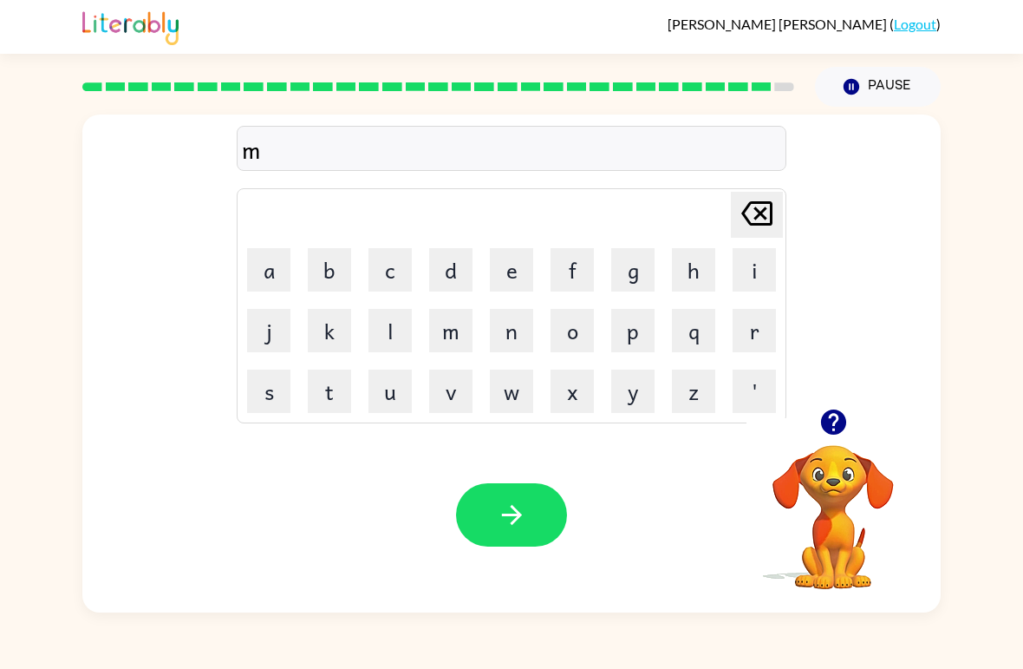
click at [273, 278] on button "a" at bounding box center [268, 269] width 43 height 43
click at [276, 392] on button "s" at bounding box center [268, 390] width 43 height 43
click at [319, 398] on button "t" at bounding box center [329, 390] width 43 height 43
click at [516, 278] on button "e" at bounding box center [511, 269] width 43 height 43
click at [748, 326] on button "r" at bounding box center [754, 330] width 43 height 43
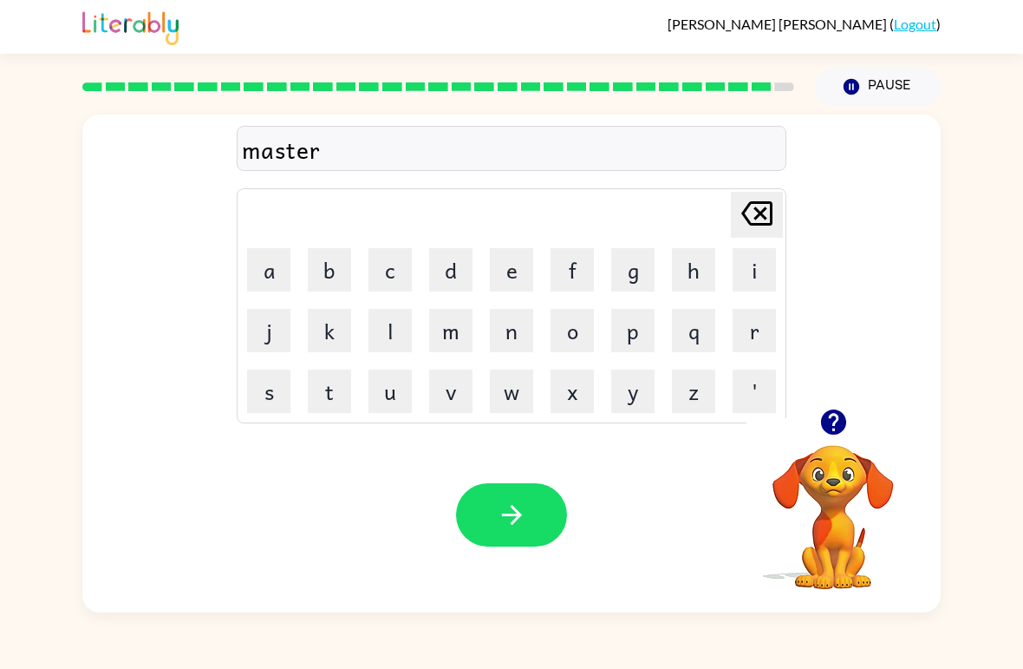
click at [633, 334] on button "p" at bounding box center [632, 330] width 43 height 43
click at [748, 279] on button "i" at bounding box center [754, 269] width 43 height 43
click at [397, 284] on button "c" at bounding box center [390, 269] width 43 height 43
click at [494, 284] on button "e" at bounding box center [511, 269] width 43 height 43
click at [513, 562] on div "Your browser must support playing .mp4 files to use Literably. Please try using…" at bounding box center [511, 514] width 859 height 195
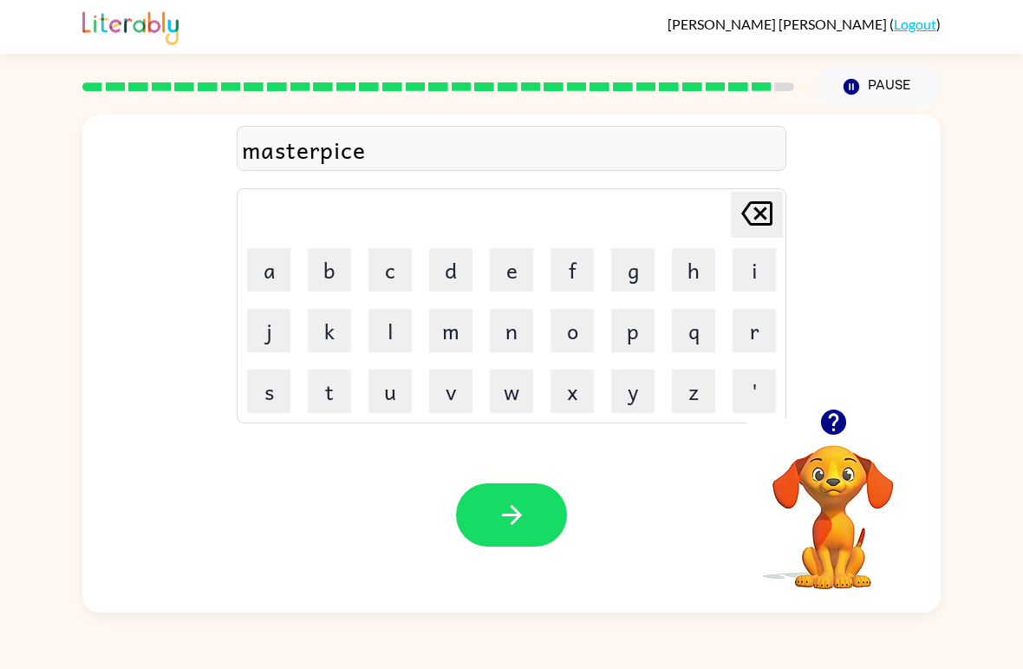
click at [487, 527] on button "button" at bounding box center [511, 514] width 111 height 63
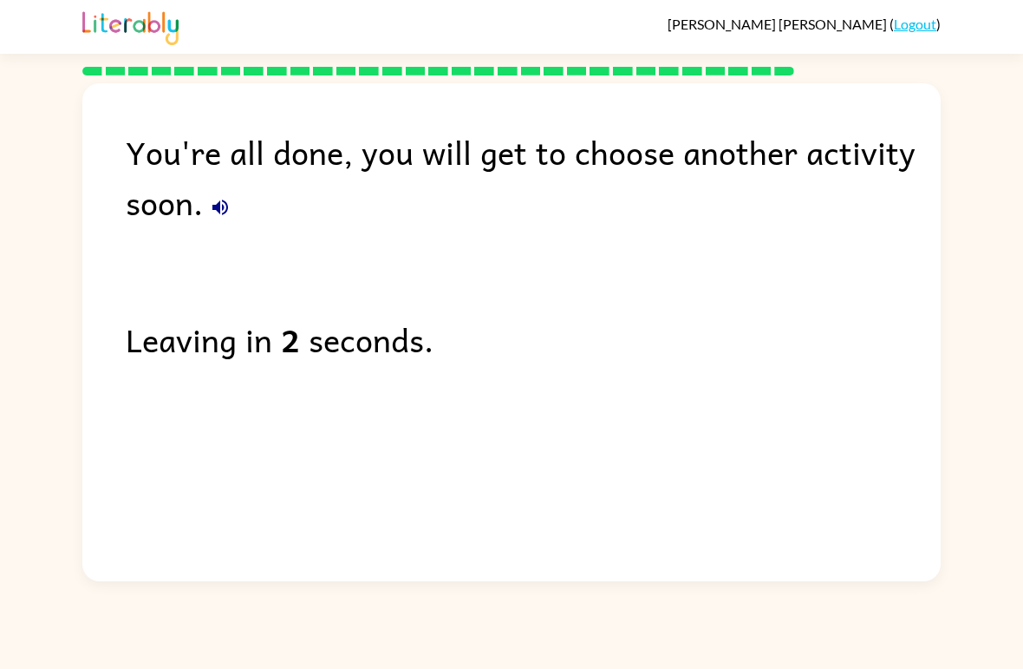
click at [244, 196] on div "You're all done, you will get to choose another activity soon." at bounding box center [533, 177] width 815 height 101
click at [243, 195] on div "You're all done, you will get to choose another activity soon." at bounding box center [533, 177] width 815 height 101
